Goal: Task Accomplishment & Management: Complete application form

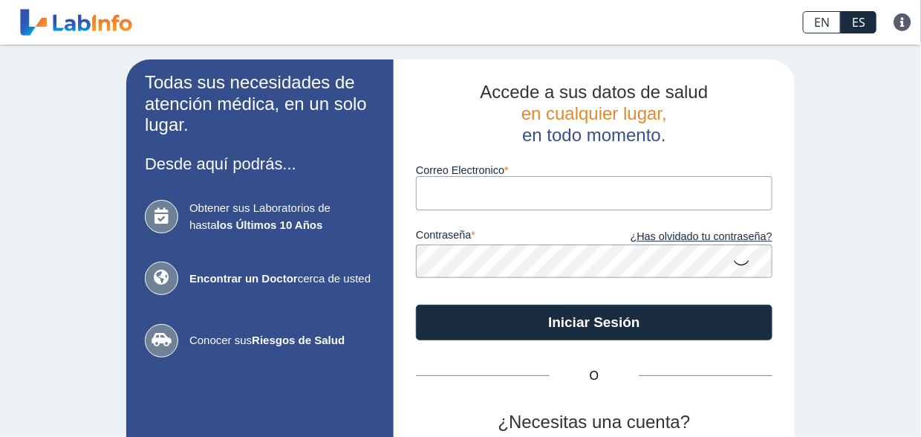
click at [466, 190] on input "Correo Electronico" at bounding box center [594, 192] width 357 height 33
type input "[EMAIL_ADDRESS][DOMAIN_NAME]"
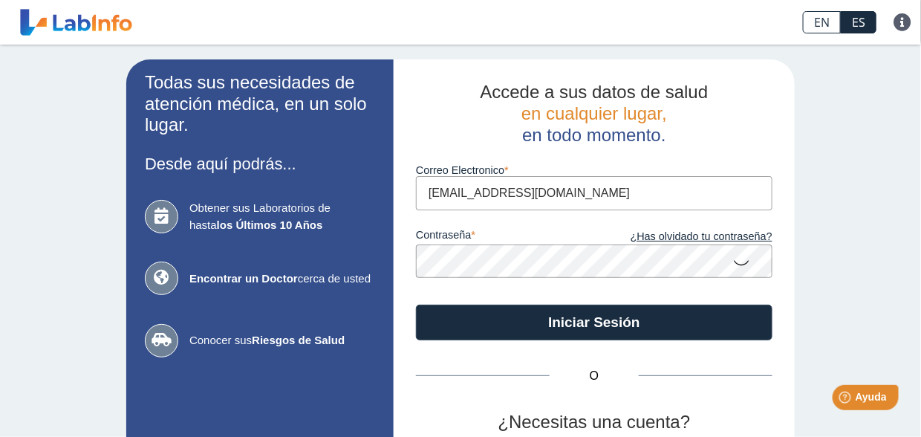
click at [416, 305] on button "Iniciar Sesión" at bounding box center [594, 323] width 357 height 36
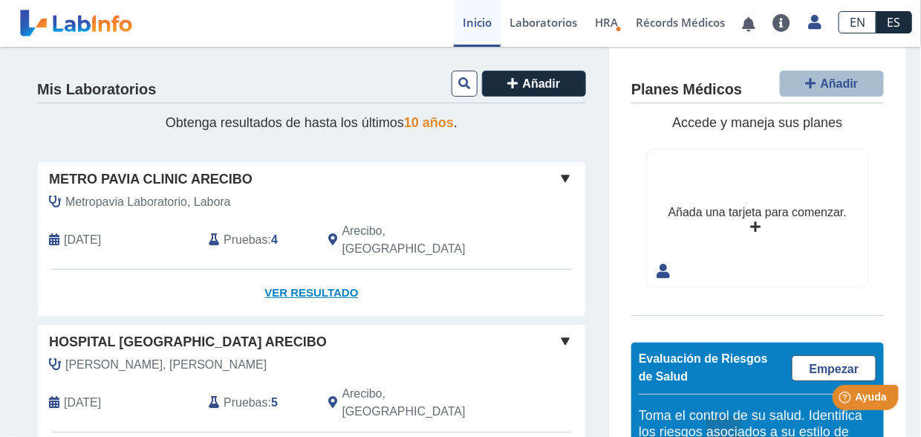
click at [331, 270] on link "Ver Resultado" at bounding box center [312, 293] width 548 height 47
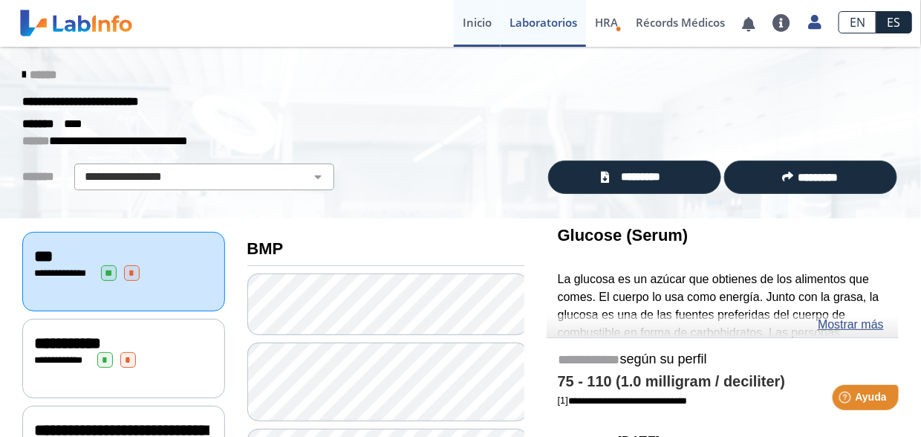
click at [461, 19] on link "Inicio" at bounding box center [477, 23] width 47 height 47
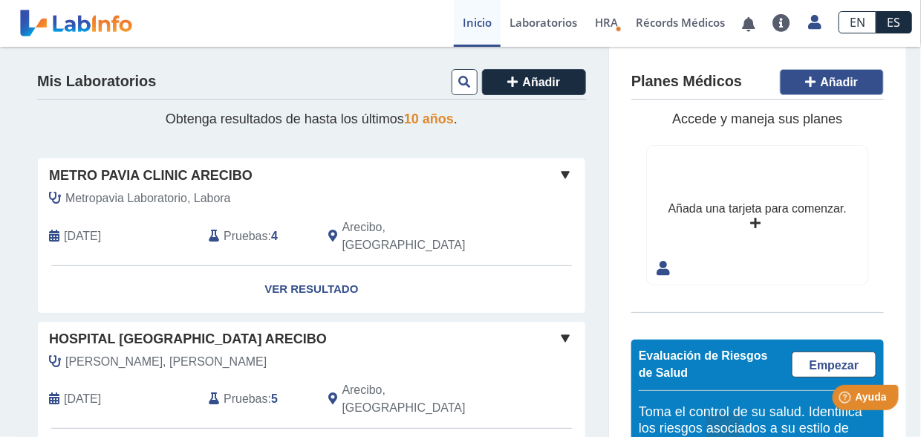
click at [809, 80] on icon at bounding box center [811, 82] width 10 height 12
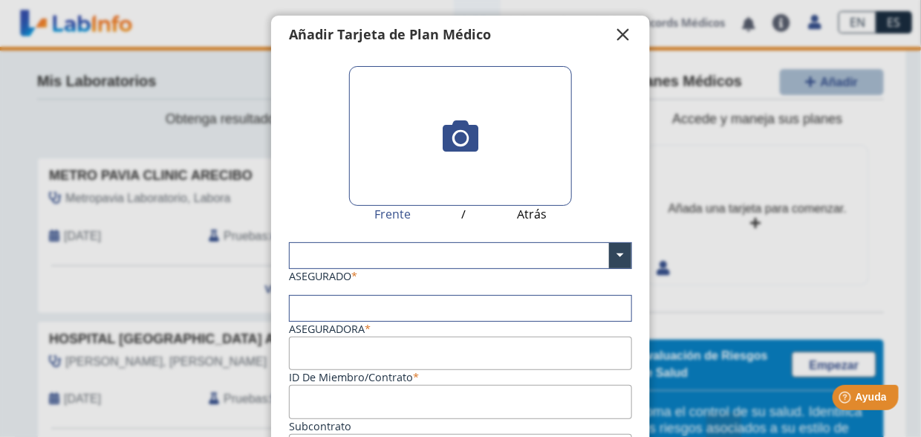
click at [614, 42] on span "" at bounding box center [623, 35] width 18 height 18
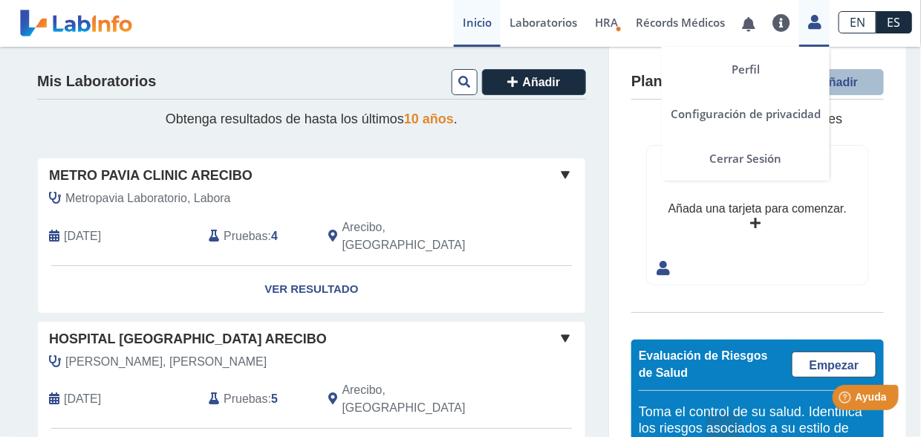
click at [816, 26] on icon at bounding box center [814, 21] width 13 height 11
click at [733, 158] on link "Cerrar Sesión" at bounding box center [746, 158] width 168 height 45
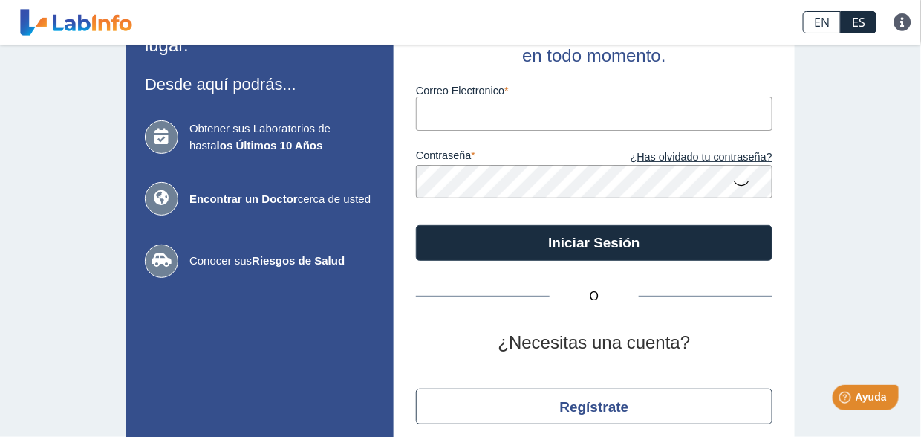
scroll to position [140, 0]
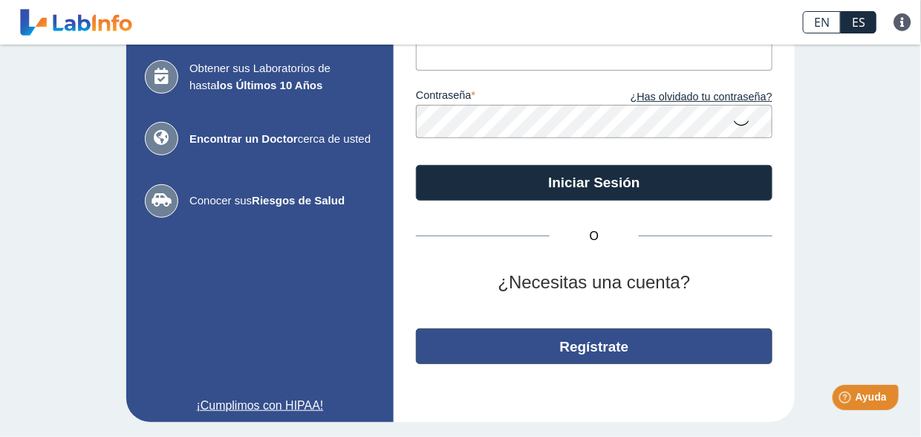
click at [672, 354] on button "Regístrate" at bounding box center [594, 346] width 357 height 36
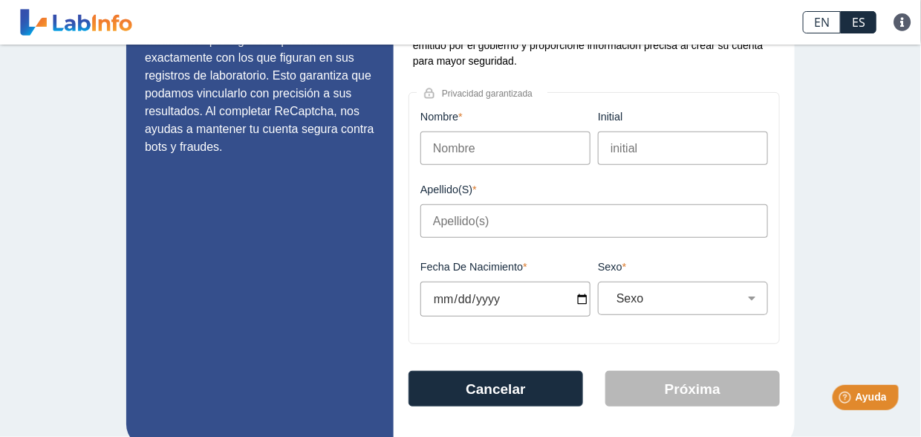
click at [475, 149] on input "Nombre" at bounding box center [506, 148] width 170 height 33
type input "[PERSON_NAME]"
type input "O"
click at [442, 215] on input "Apellido(s)" at bounding box center [595, 220] width 348 height 33
type input "[PERSON_NAME]"
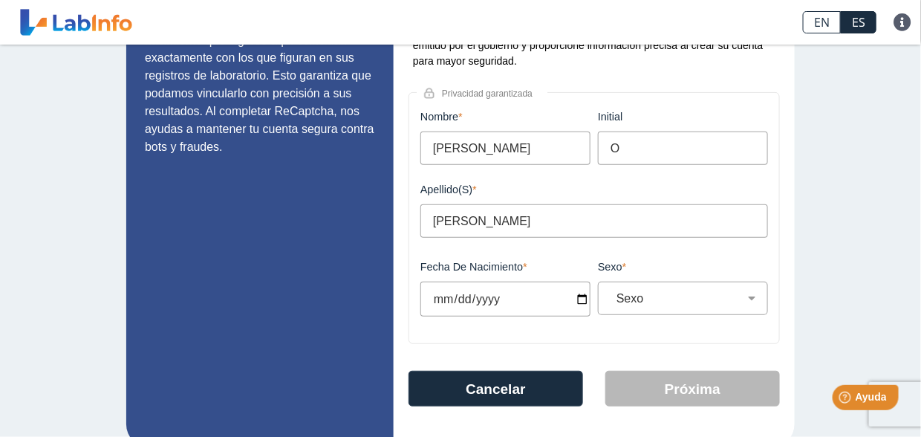
click at [465, 304] on input "Fecha de Nacimiento" at bounding box center [506, 299] width 170 height 35
click at [574, 302] on input "Fecha de Nacimiento" at bounding box center [506, 299] width 170 height 35
type input "[DATE]"
select select
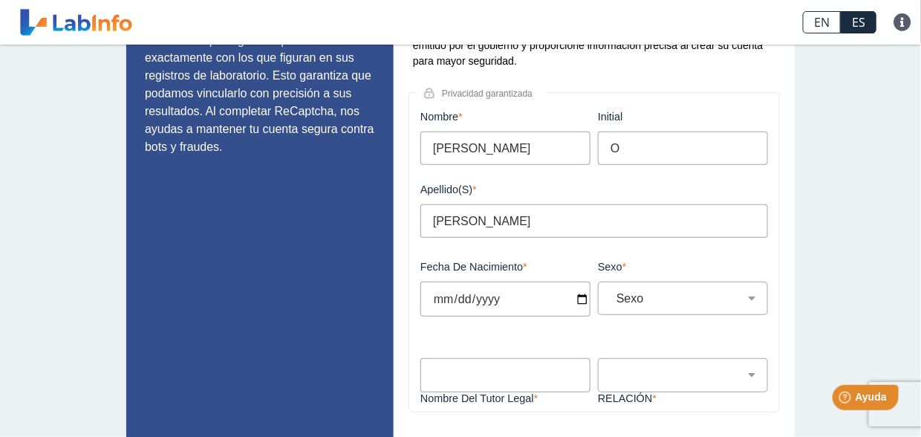
click at [526, 298] on input "[DATE]" at bounding box center [506, 299] width 170 height 35
click at [568, 302] on input "[DATE]" at bounding box center [506, 299] width 170 height 35
click at [576, 300] on input "[DATE]" at bounding box center [506, 299] width 170 height 35
type input "[DATE]"
click at [674, 301] on select "Sexo Masculino Femenino" at bounding box center [689, 298] width 157 height 14
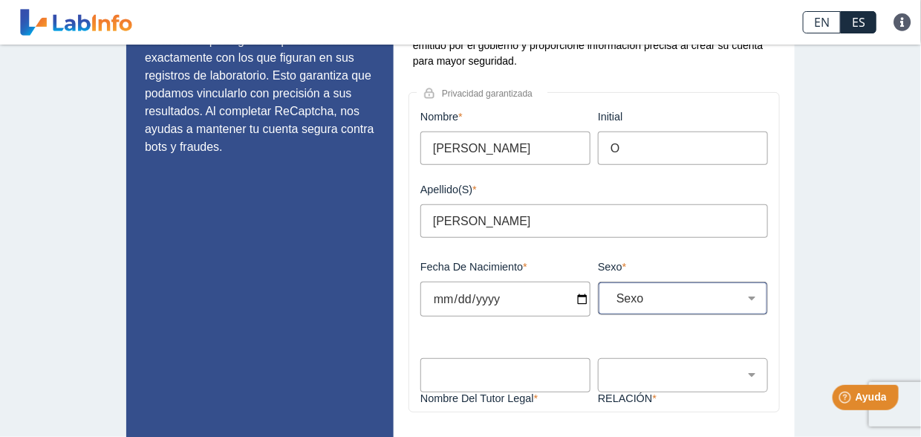
select select "M"
click at [611, 292] on select "Sexo Masculino Femenino" at bounding box center [689, 298] width 157 height 14
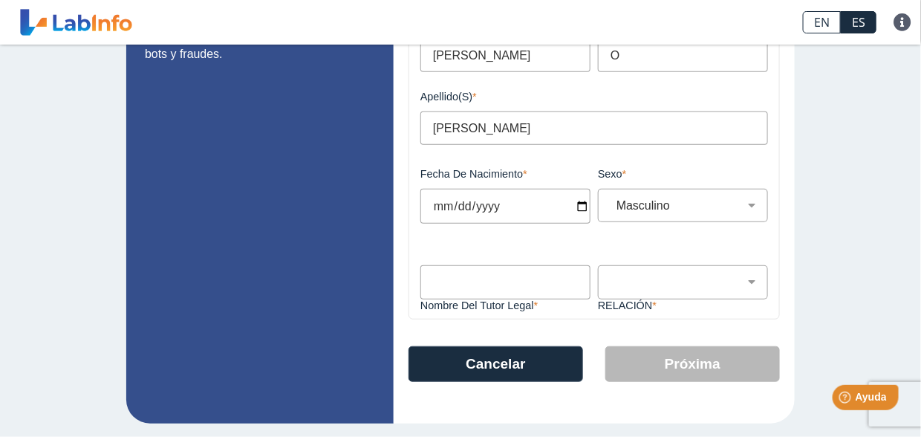
scroll to position [234, 0]
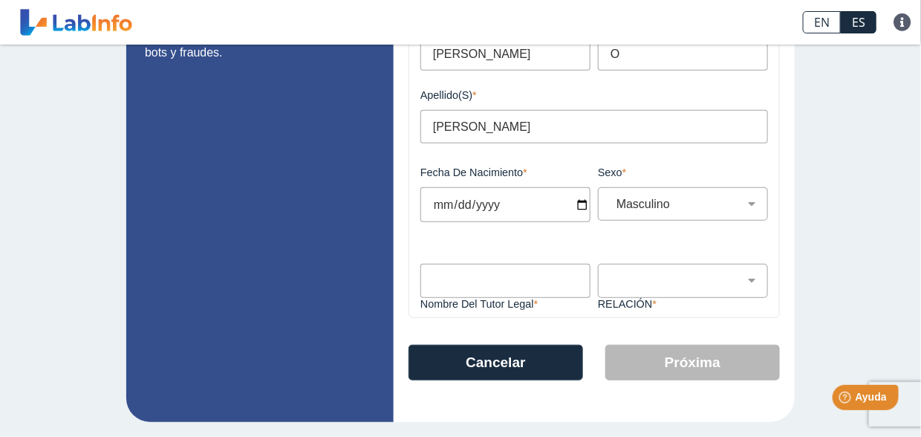
click at [486, 273] on input "Nombre del Tutor Legal" at bounding box center [506, 280] width 170 height 33
type input "[PERSON_NAME]"
click at [646, 274] on select "Padre Tutor Otro" at bounding box center [689, 280] width 157 height 14
select select "Parent"
click at [611, 273] on select "Padre Tutor Otro" at bounding box center [689, 280] width 157 height 14
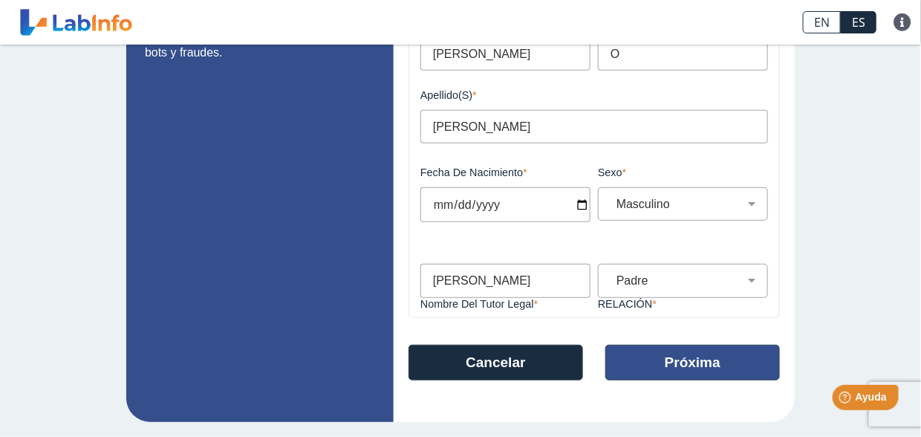
click at [709, 366] on button "Próxima" at bounding box center [693, 363] width 175 height 36
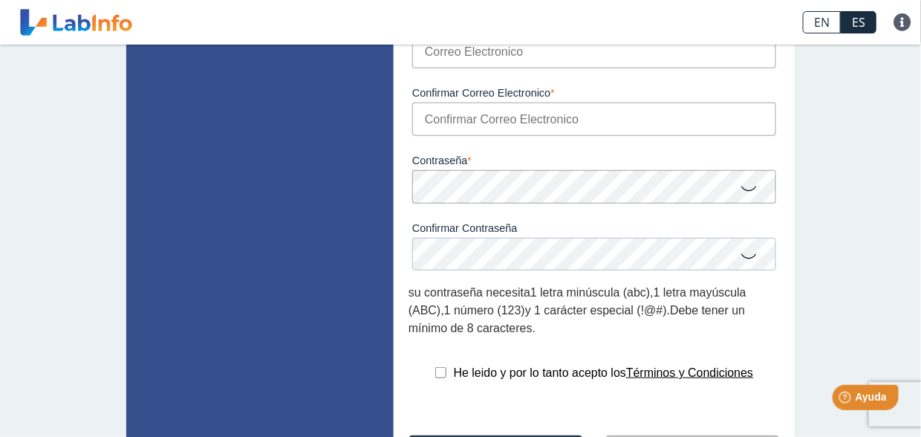
scroll to position [0, 0]
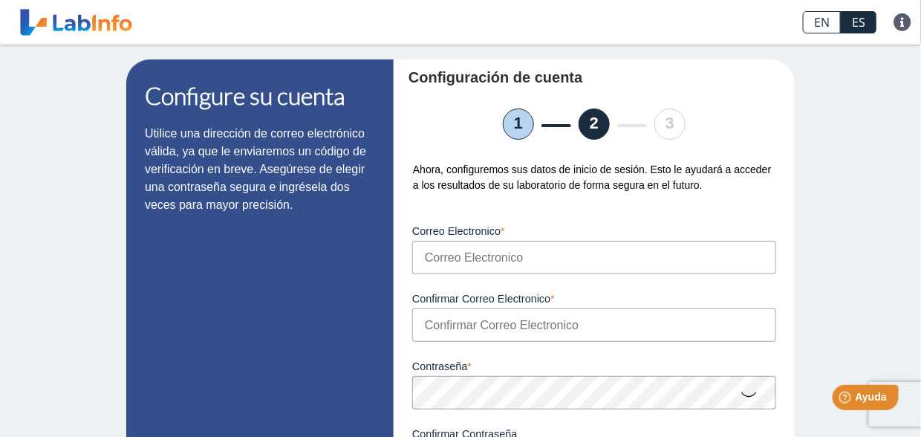
click at [501, 259] on input "Correo Electronico" at bounding box center [594, 257] width 364 height 33
type input "[EMAIL_ADDRESS][DOMAIN_NAME]"
click at [470, 337] on input "Confirmar Correo Electronico" at bounding box center [594, 324] width 364 height 33
type input "[EMAIL_ADDRESS][DOMAIN_NAME]"
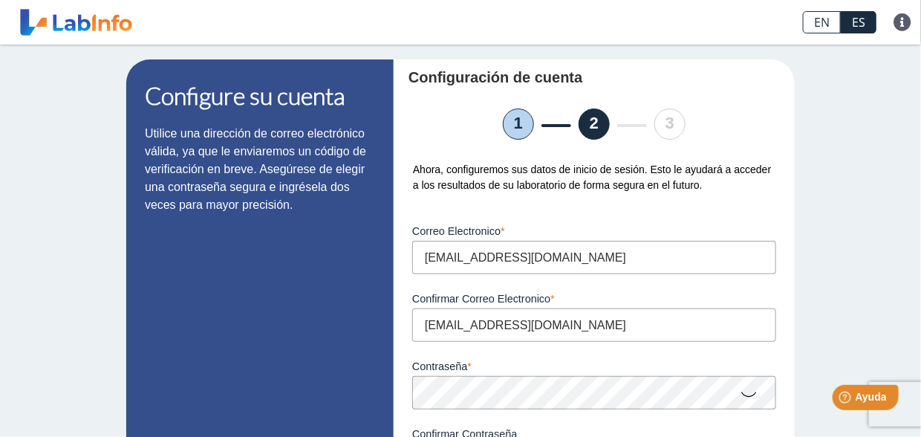
click at [747, 395] on icon at bounding box center [749, 393] width 18 height 29
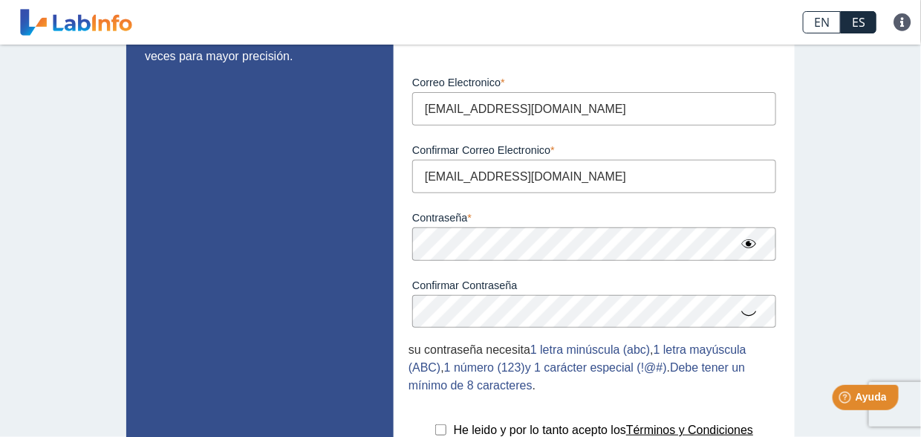
click at [747, 313] on icon at bounding box center [749, 312] width 18 height 29
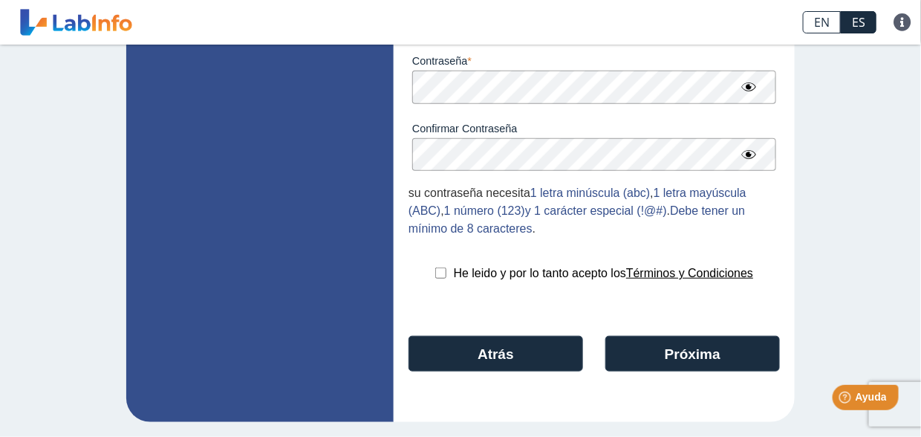
click at [435, 274] on input "checkbox" at bounding box center [440, 272] width 11 height 11
checkbox input "true"
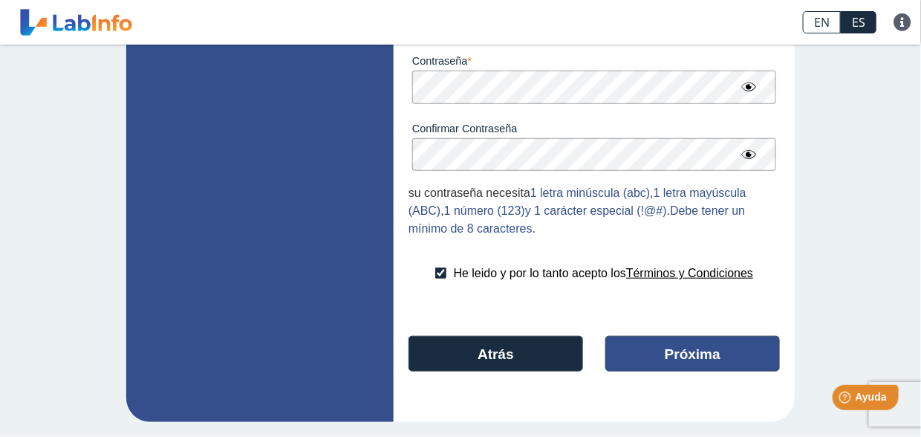
click at [693, 348] on button "Próxima" at bounding box center [693, 354] width 175 height 36
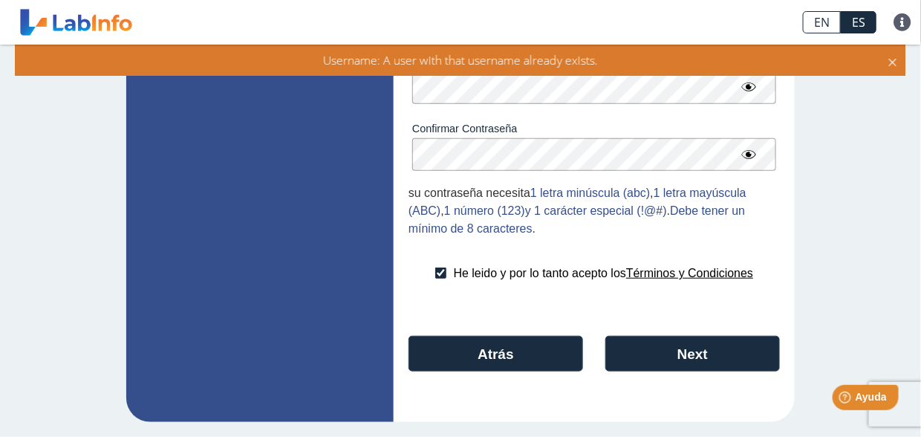
scroll to position [233, 0]
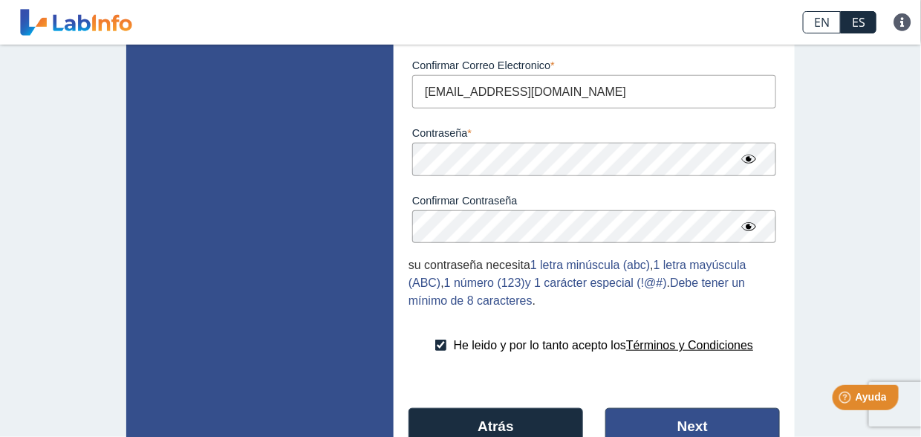
click at [693, 421] on button "Next" at bounding box center [693, 426] width 175 height 36
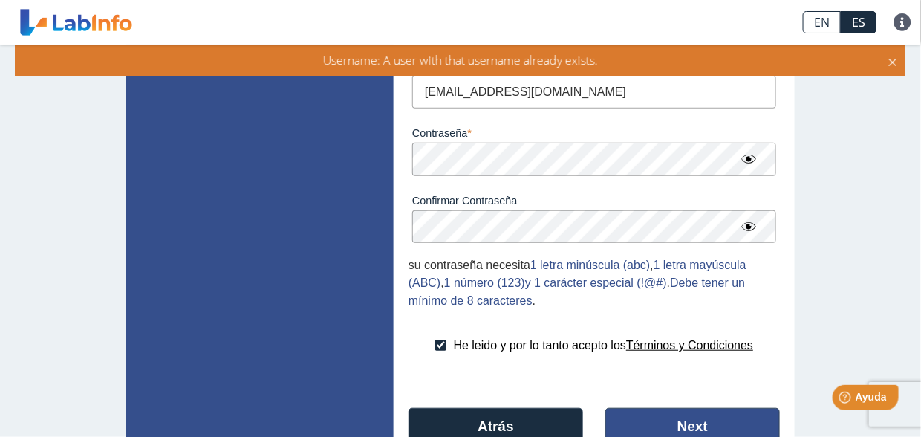
click at [707, 421] on button "Next" at bounding box center [693, 426] width 175 height 36
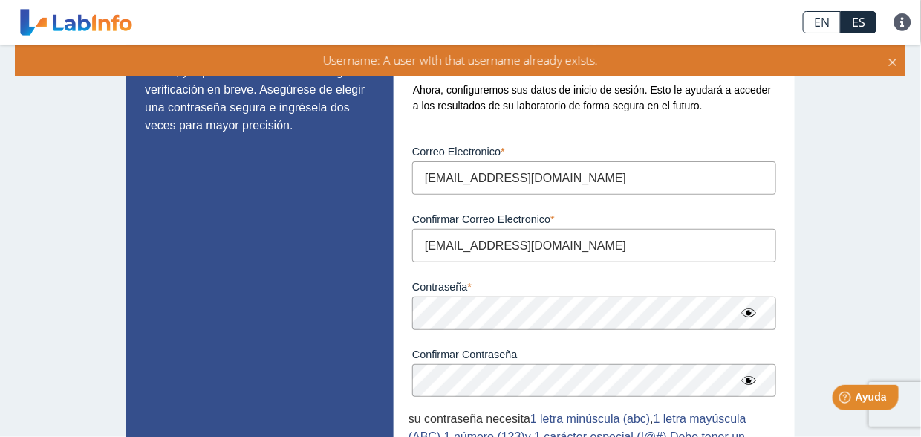
scroll to position [10, 0]
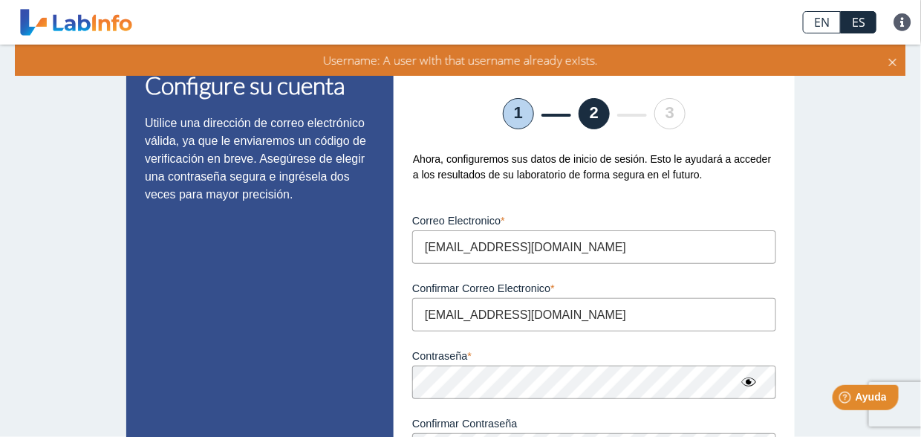
drag, startPoint x: 562, startPoint y: 247, endPoint x: 415, endPoint y: 247, distance: 147.9
click at [415, 247] on input "[EMAIL_ADDRESS][DOMAIN_NAME]" at bounding box center [594, 246] width 364 height 33
select select "M"
